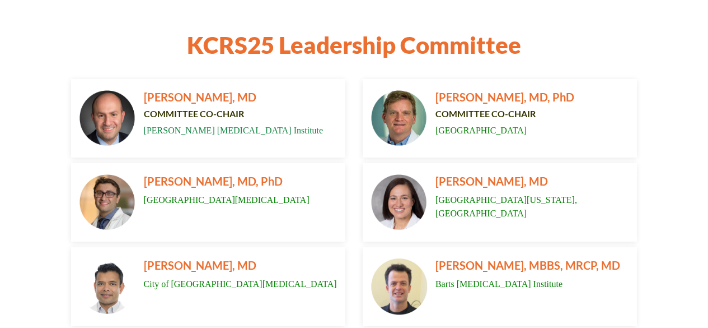
scroll to position [137, 0]
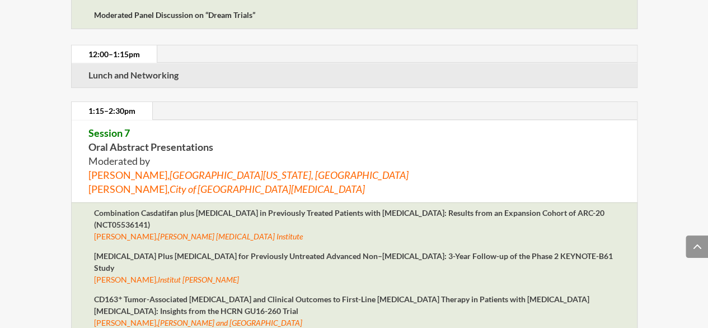
scroll to position [3990, 0]
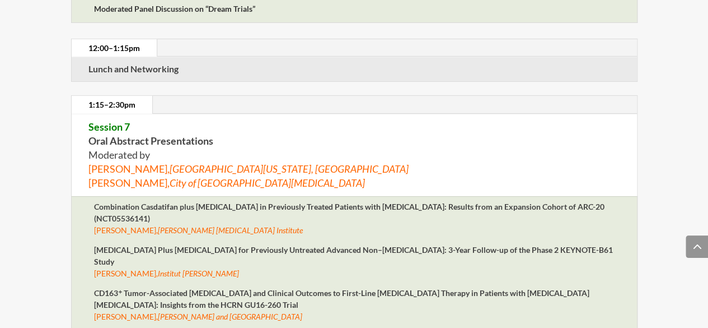
click at [217, 268] on em "[PERSON_NAME]" at bounding box center [211, 273] width 57 height 10
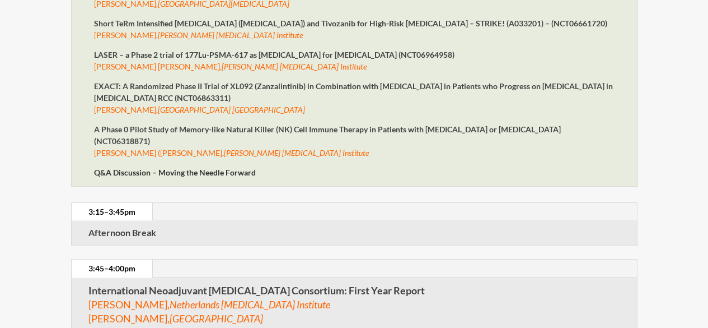
scroll to position [0, 0]
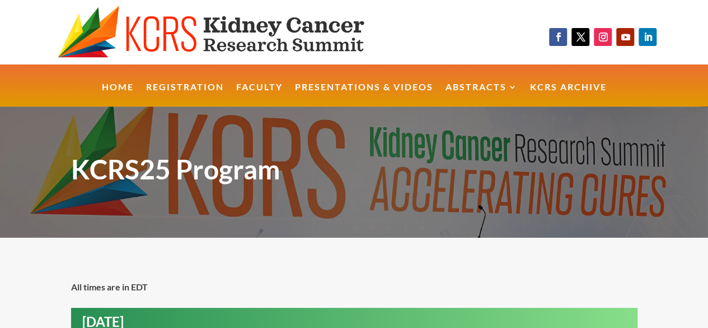
click at [231, 29] on img at bounding box center [230, 32] width 344 height 53
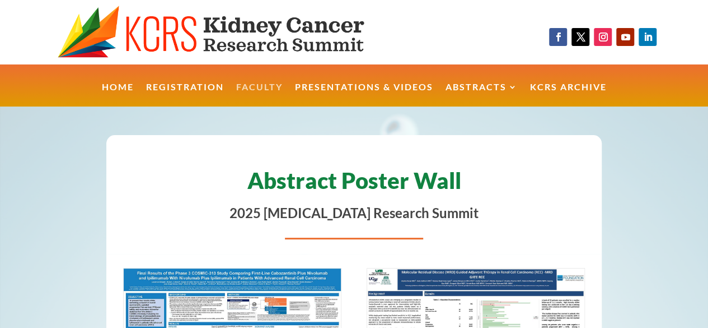
click at [254, 86] on link "Faculty" at bounding box center [259, 95] width 46 height 24
